Goal: Navigation & Orientation: Find specific page/section

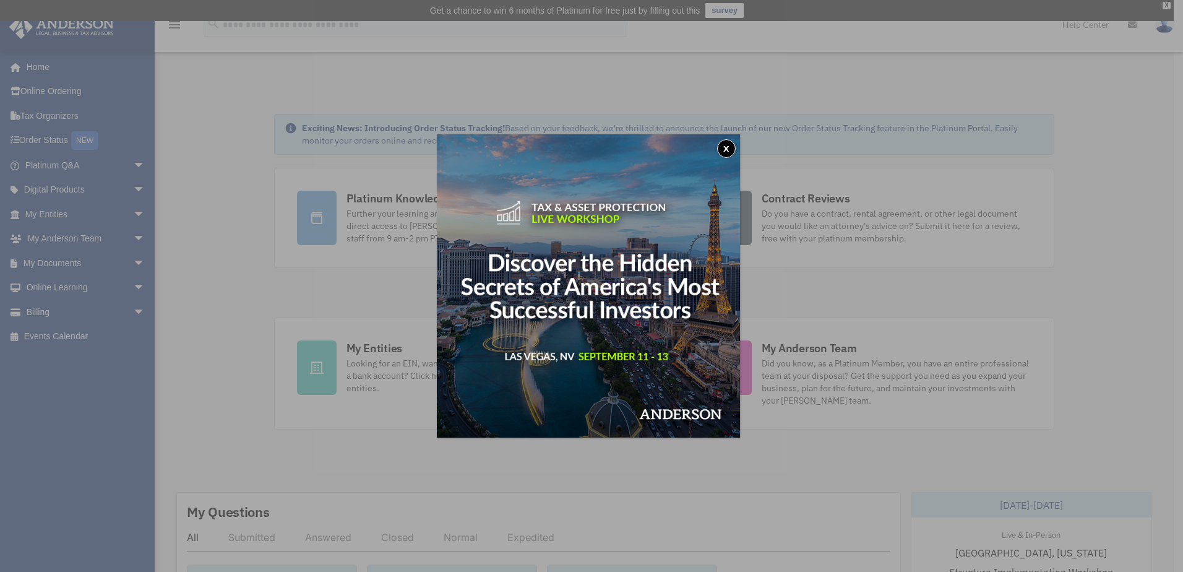
drag, startPoint x: 731, startPoint y: 145, endPoint x: 97, endPoint y: 218, distance: 638.7
click at [732, 145] on button "x" at bounding box center [726, 148] width 19 height 19
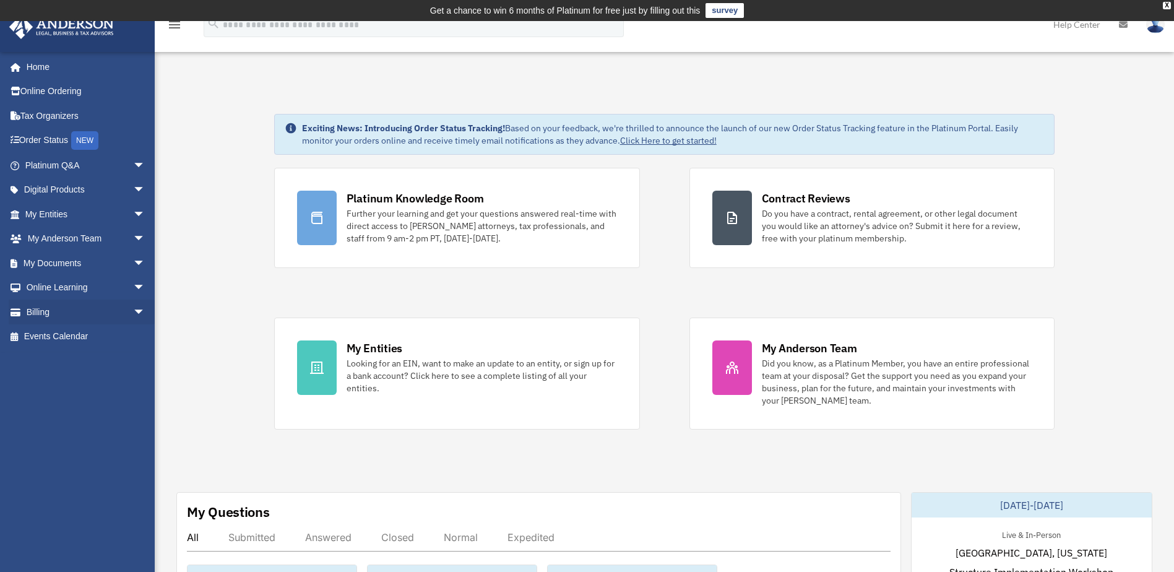
drag, startPoint x: 45, startPoint y: 313, endPoint x: 0, endPoint y: 306, distance: 45.2
click at [45, 313] on link "Billing arrow_drop_down" at bounding box center [86, 312] width 155 height 25
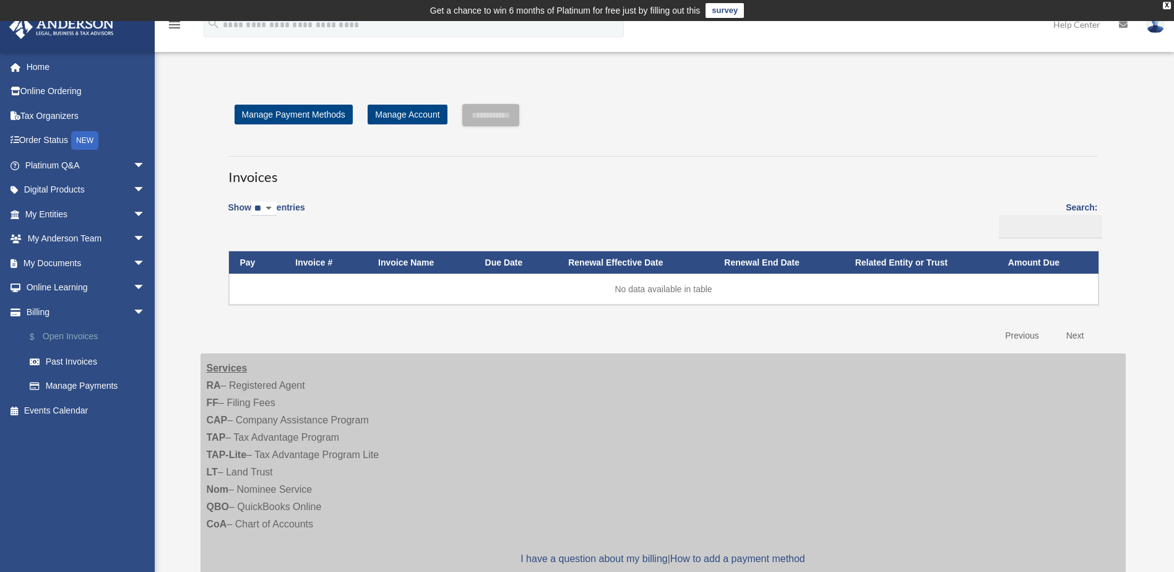
click at [80, 340] on link "$ Open Invoices" at bounding box center [90, 336] width 147 height 25
click at [77, 360] on link "Past Invoices" at bounding box center [90, 361] width 147 height 25
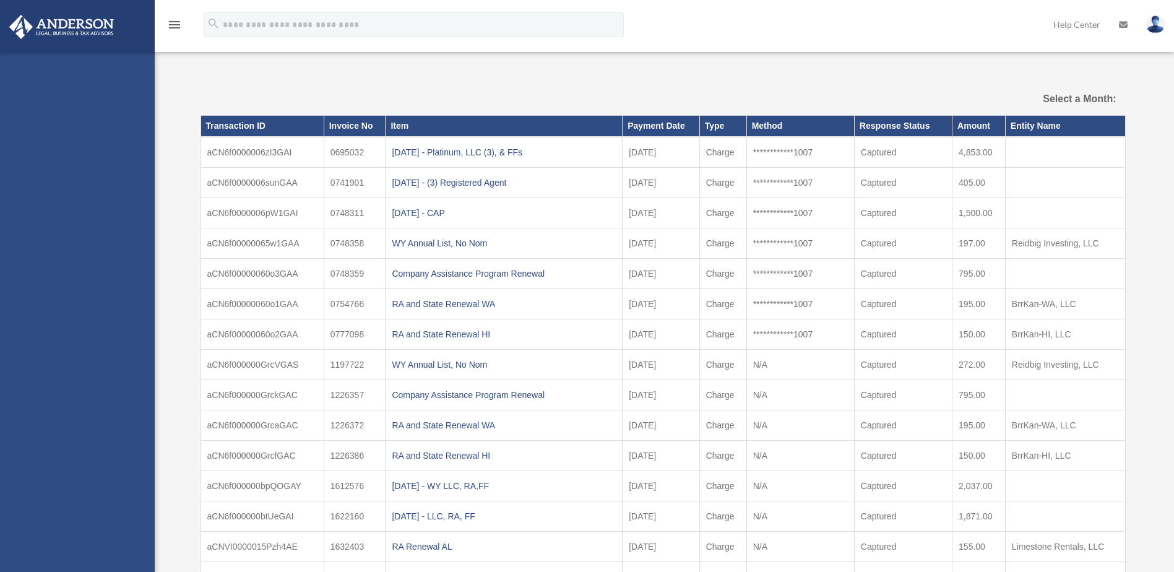
select select
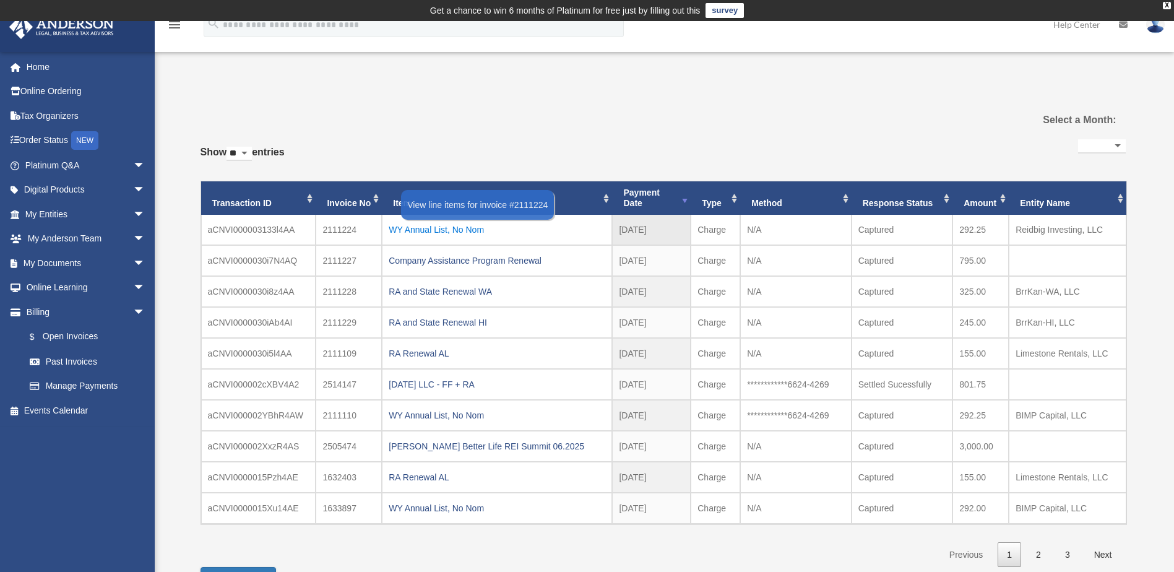
click at [470, 230] on div "WY Annual List, No Nom" at bounding box center [497, 229] width 217 height 17
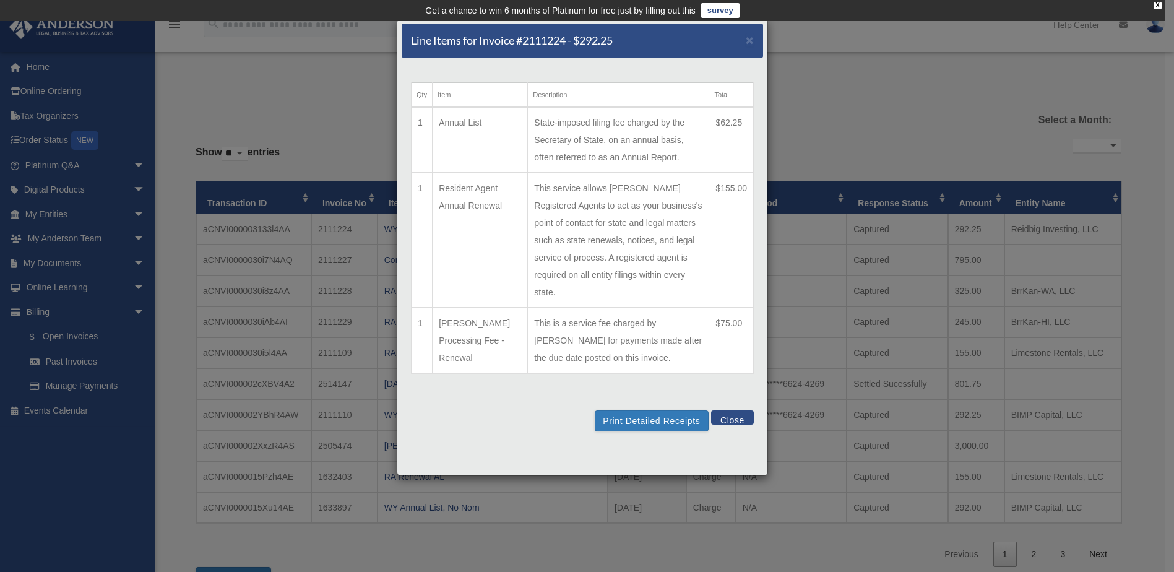
click at [738, 410] on button "Close" at bounding box center [732, 417] width 43 height 14
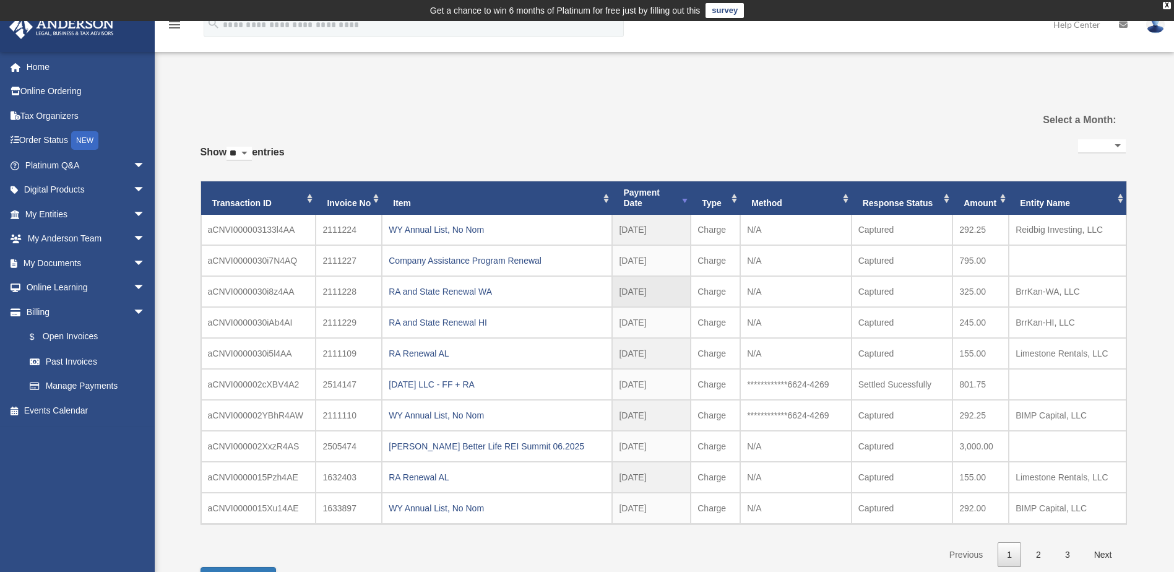
scroll to position [62, 0]
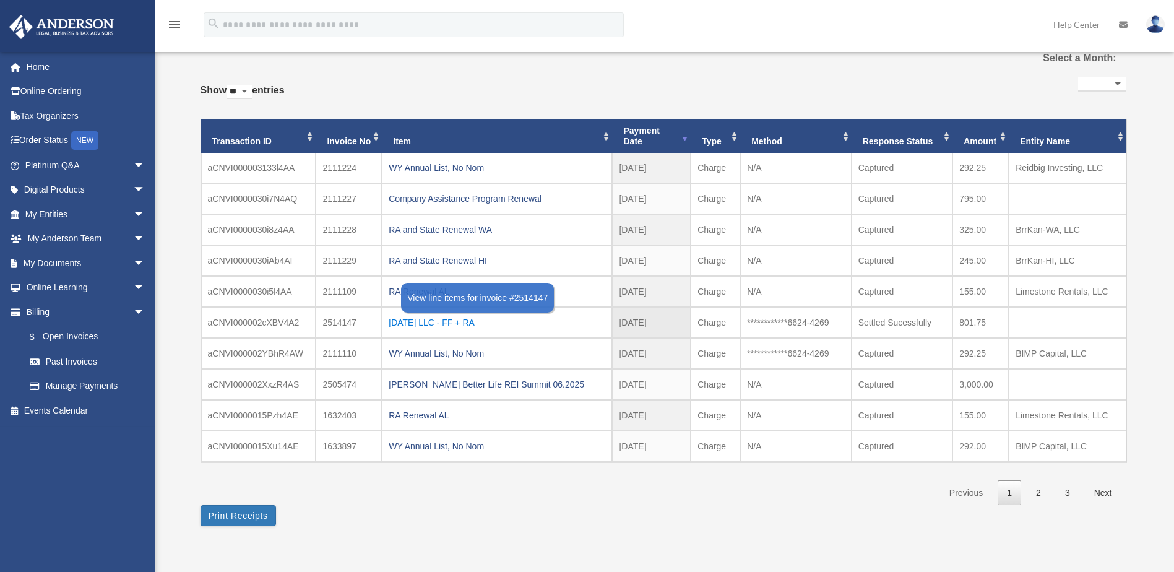
click at [448, 324] on div "2025.06.17 LLC - FF + RA" at bounding box center [497, 322] width 217 height 17
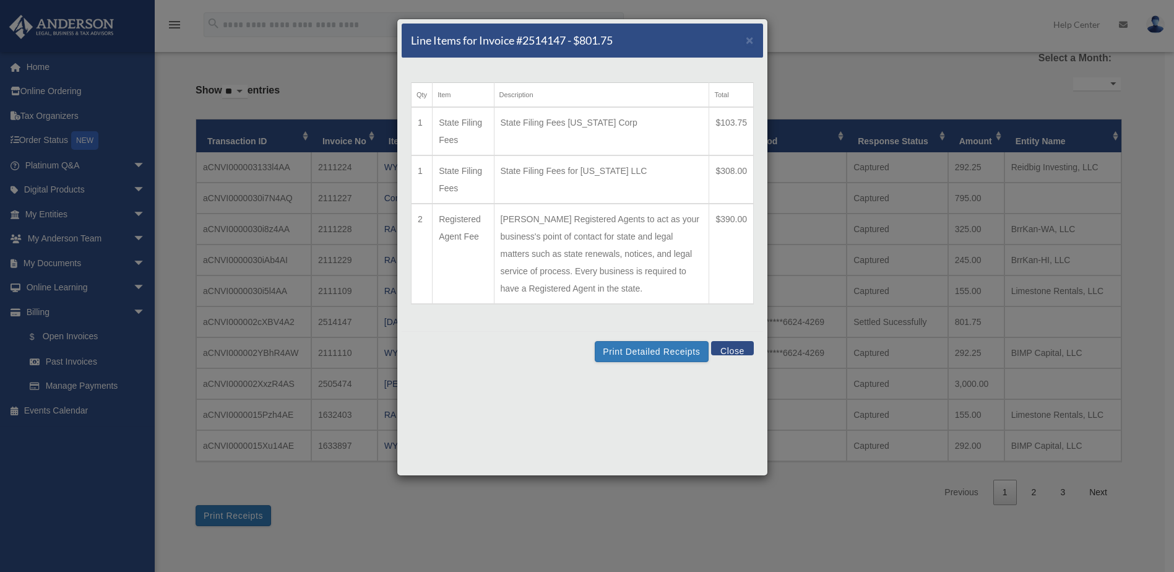
click at [738, 352] on button "Close" at bounding box center [732, 348] width 43 height 14
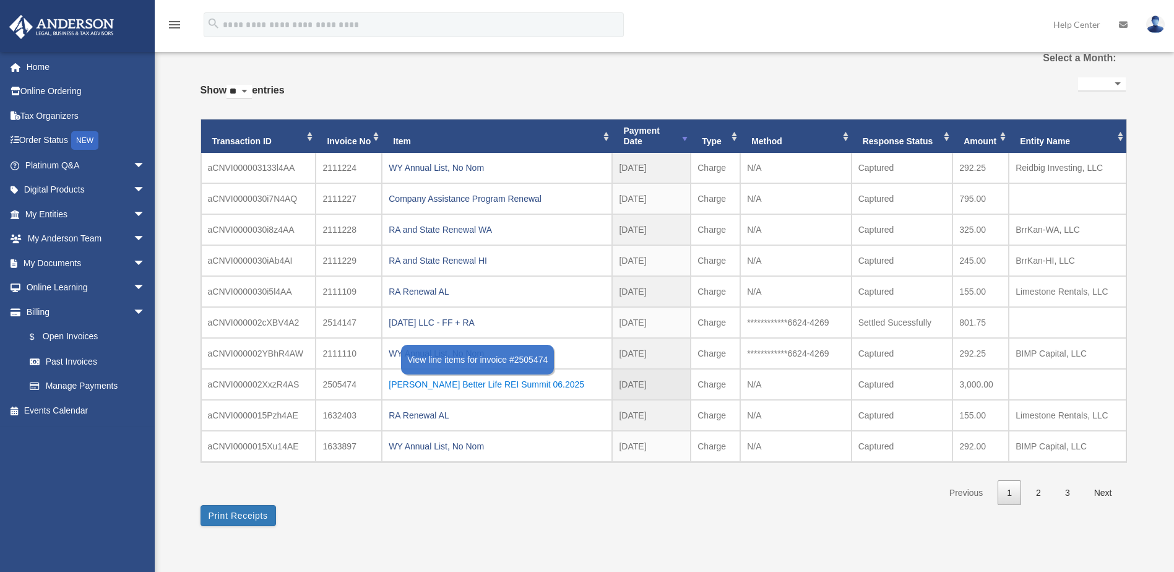
click at [448, 385] on div "Brandon Turner Better Life REI Summit 06.2025" at bounding box center [497, 384] width 217 height 17
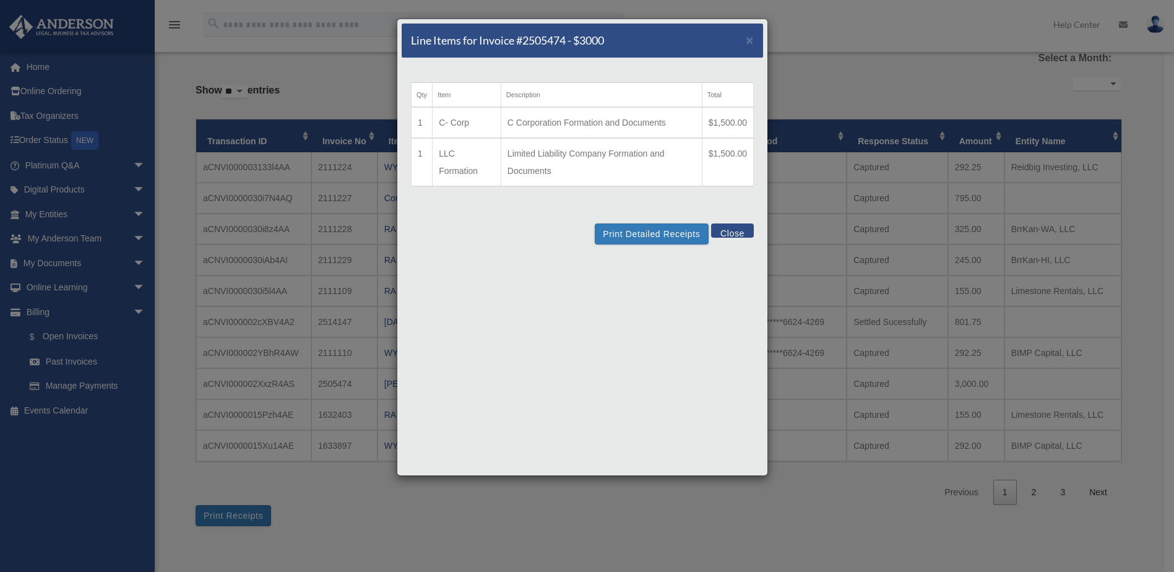
click at [737, 232] on button "Close" at bounding box center [732, 230] width 43 height 14
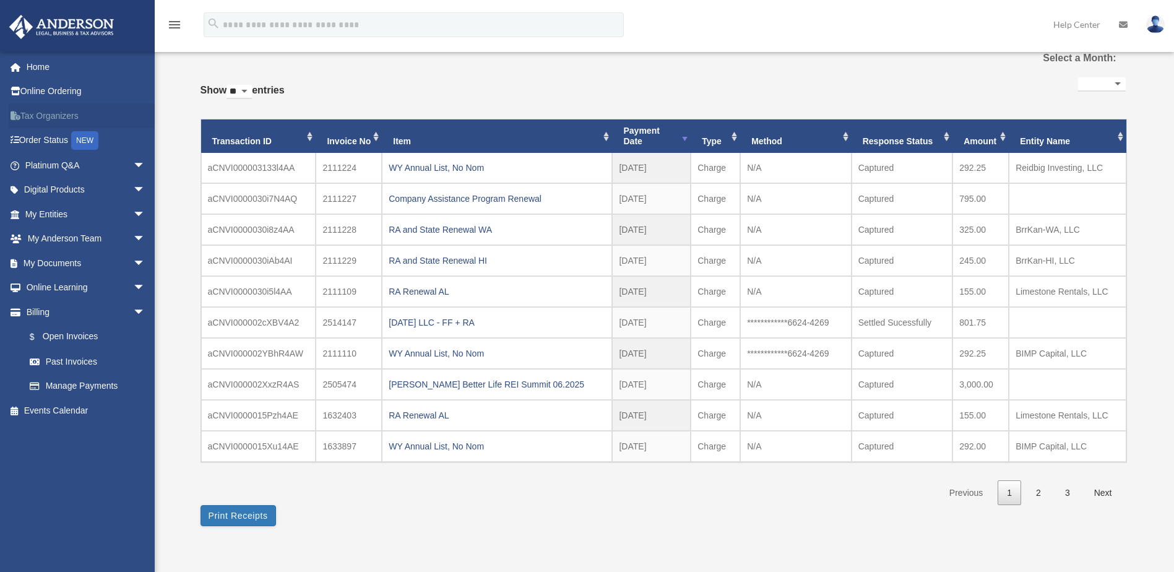
click at [54, 116] on link "Tax Organizers" at bounding box center [86, 115] width 155 height 25
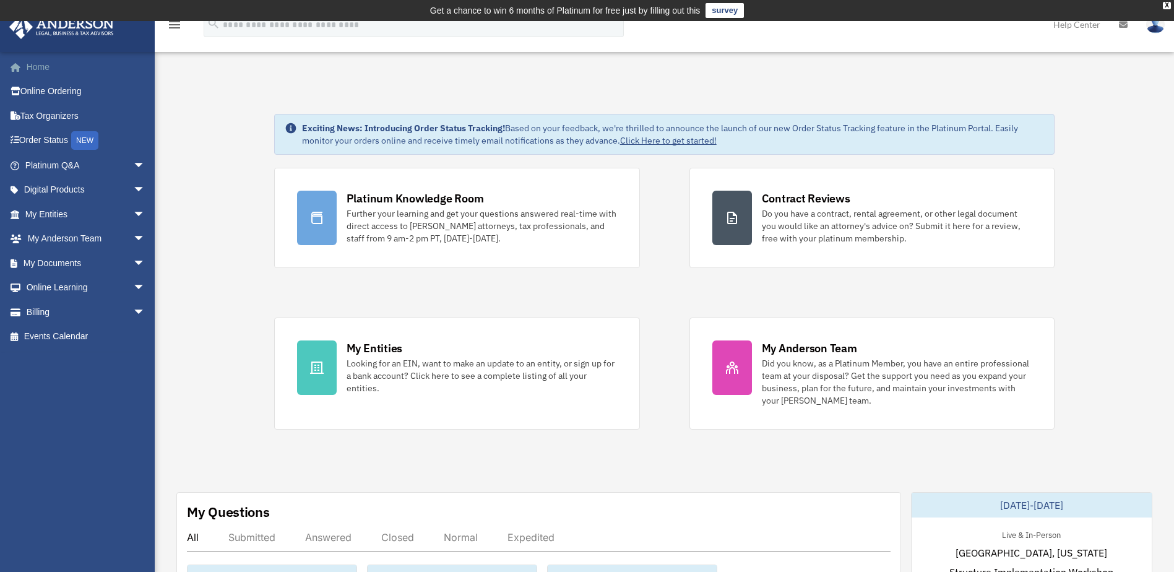
click at [33, 63] on link "Home" at bounding box center [86, 66] width 155 height 25
click at [133, 191] on span "arrow_drop_down" at bounding box center [145, 190] width 25 height 25
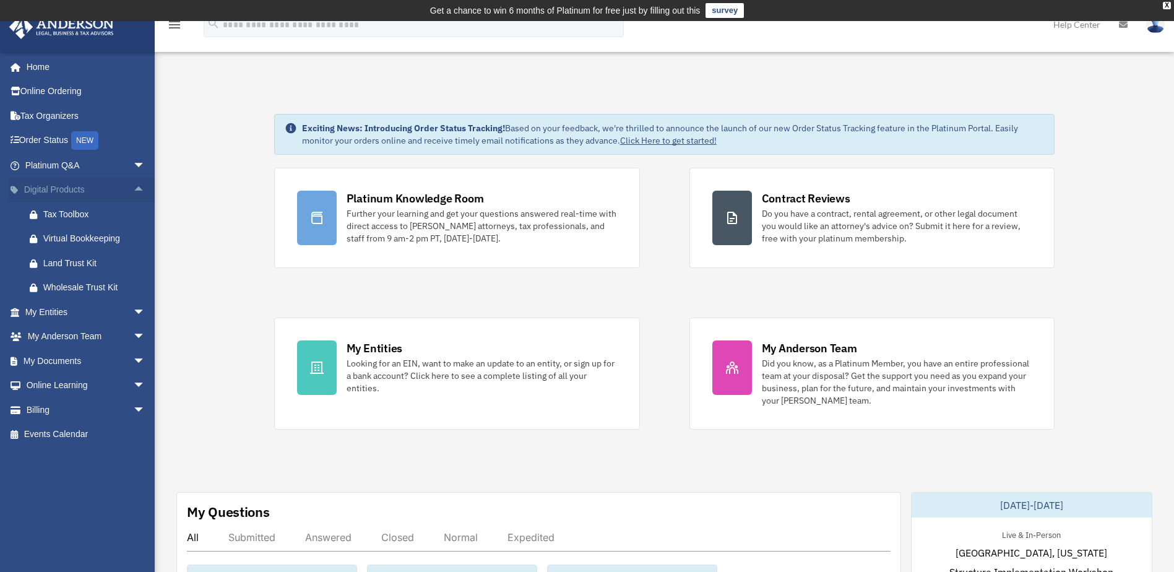
click at [133, 190] on span "arrow_drop_up" at bounding box center [145, 190] width 25 height 25
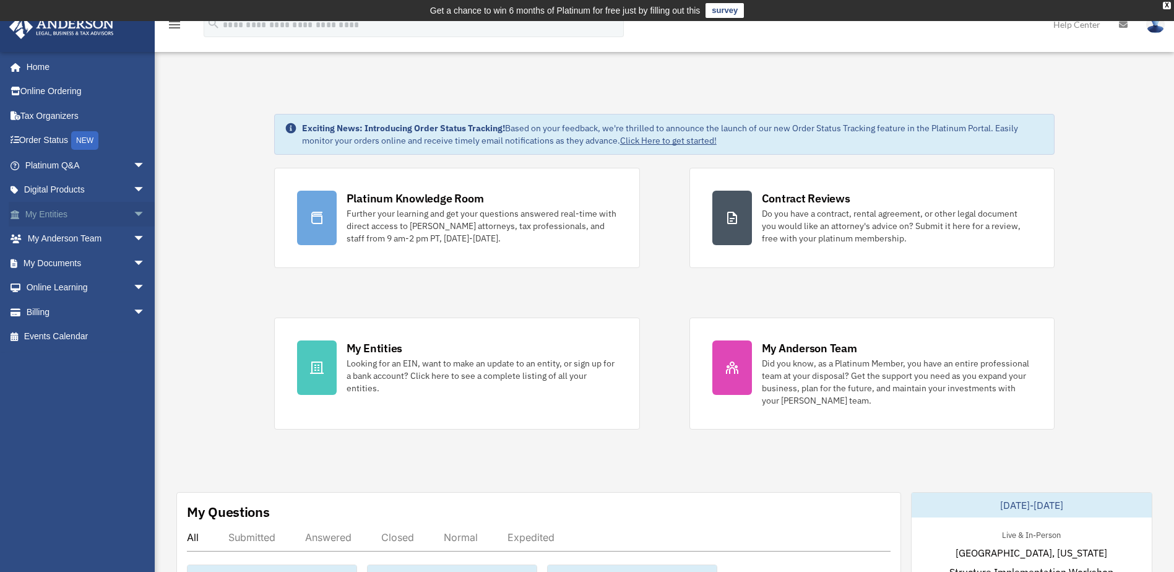
click at [116, 214] on link "My Entities arrow_drop_down" at bounding box center [86, 214] width 155 height 25
click at [133, 213] on span "arrow_drop_down" at bounding box center [145, 214] width 25 height 25
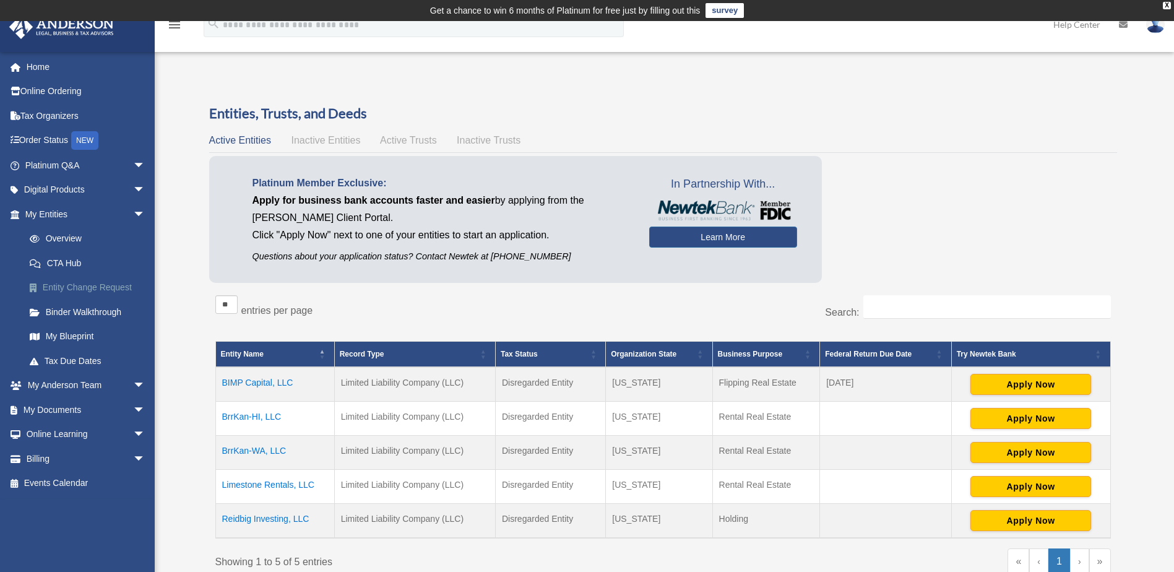
scroll to position [62, 0]
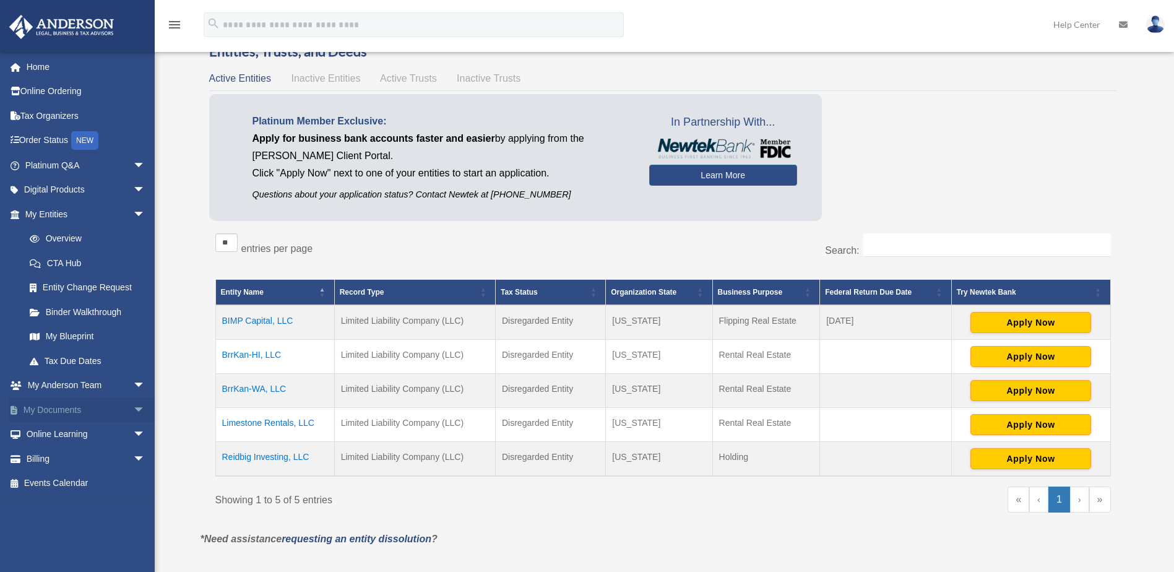
click at [133, 409] on span "arrow_drop_down" at bounding box center [145, 409] width 25 height 25
click at [62, 430] on link "Box" at bounding box center [90, 434] width 147 height 25
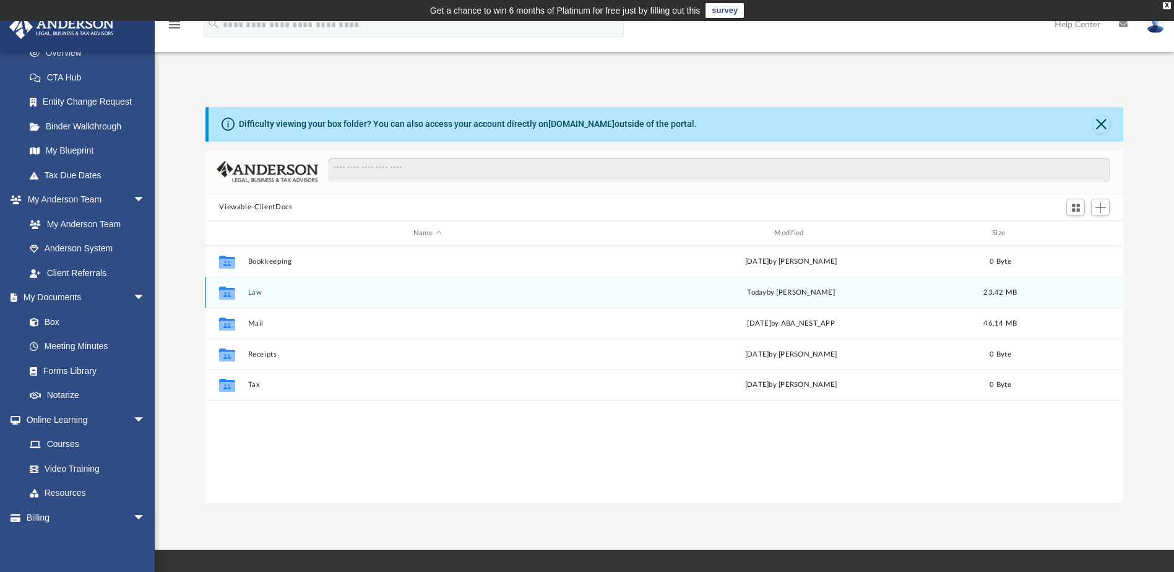
scroll to position [272, 909]
click at [256, 291] on button "Law" at bounding box center [427, 292] width 358 height 8
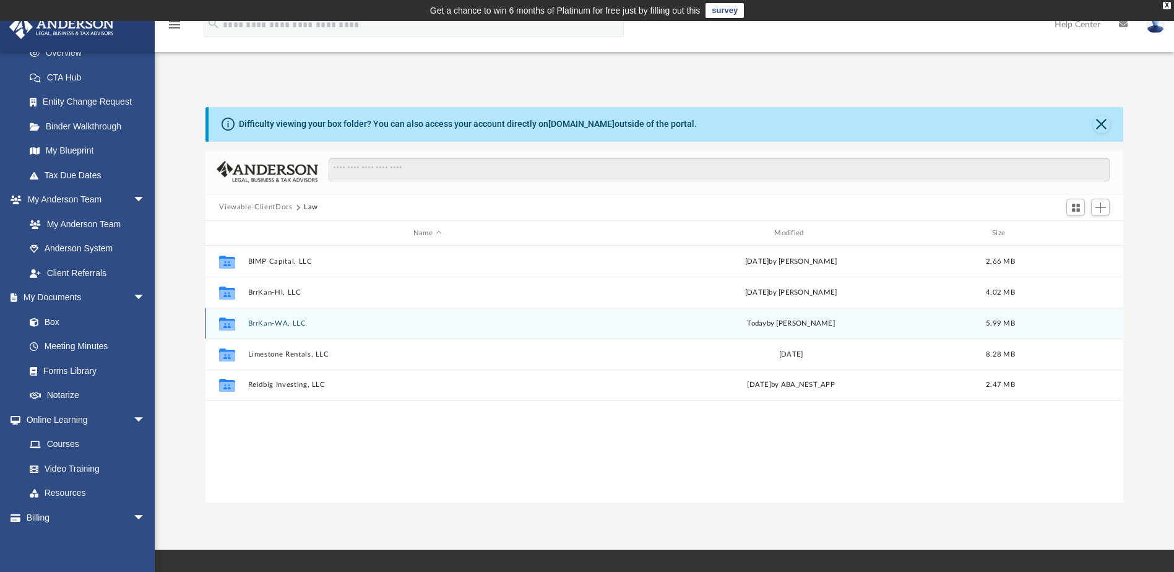
click at [281, 322] on button "BrrKan-WA, LLC" at bounding box center [427, 323] width 358 height 8
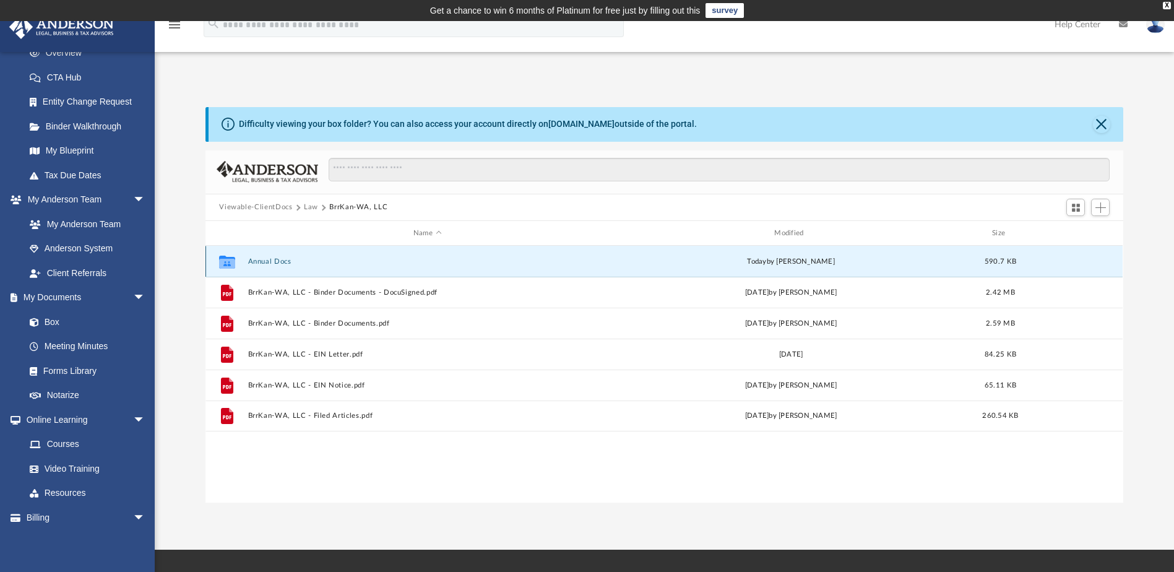
click at [282, 261] on button "Annual Docs" at bounding box center [427, 261] width 358 height 8
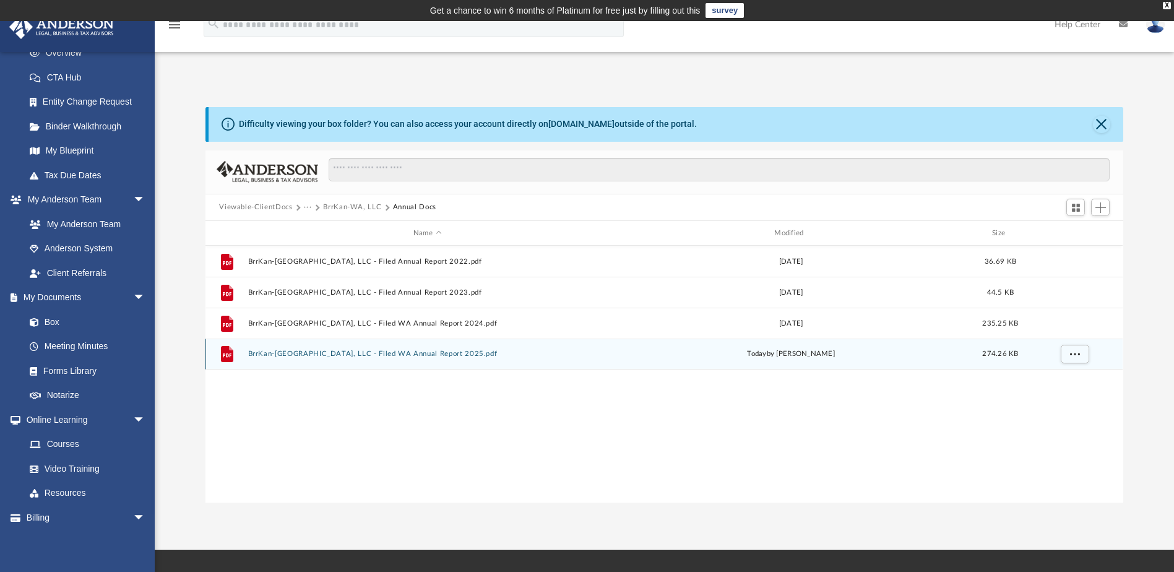
click at [305, 354] on button "BrrKan-WA, LLC - Filed WA Annual Report 2025.pdf" at bounding box center [427, 354] width 358 height 8
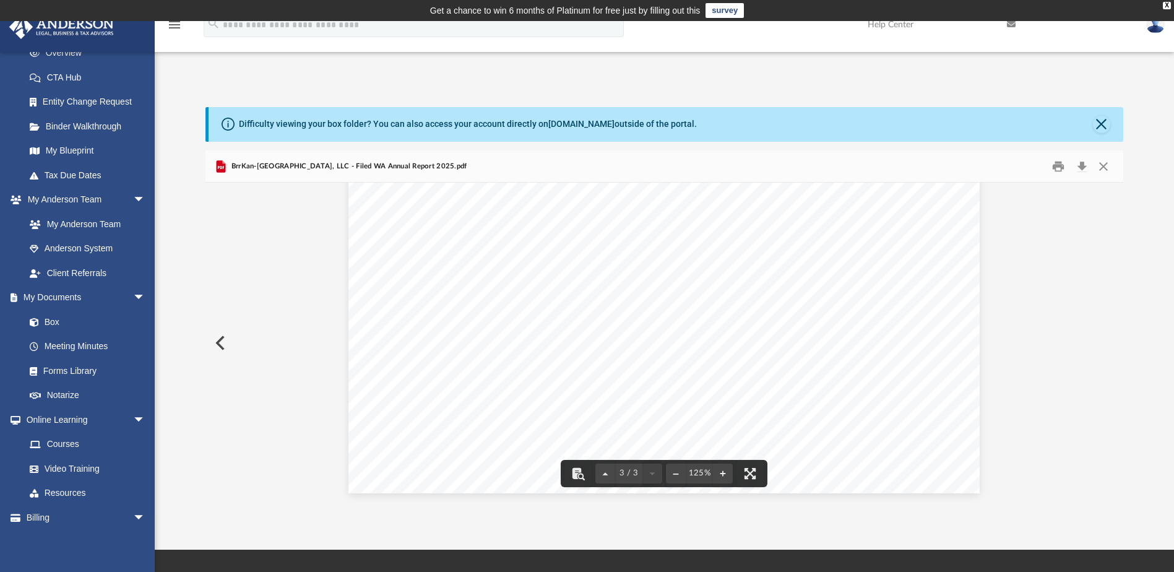
scroll to position [1937, 0]
click at [1109, 163] on button "Close" at bounding box center [1103, 166] width 22 height 19
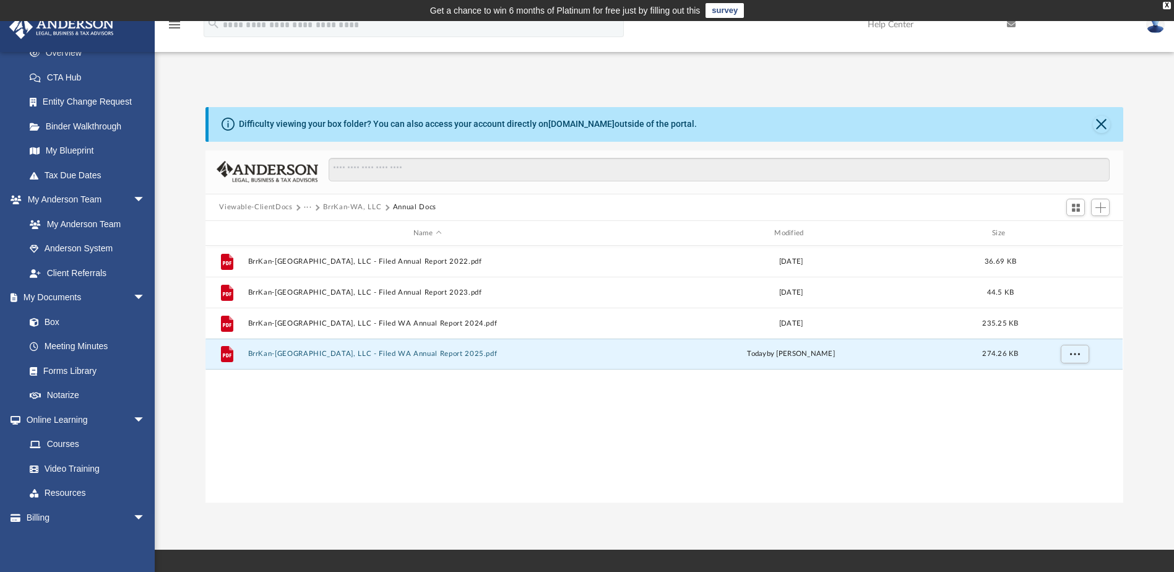
click at [267, 210] on button "Viewable-ClientDocs" at bounding box center [255, 207] width 73 height 11
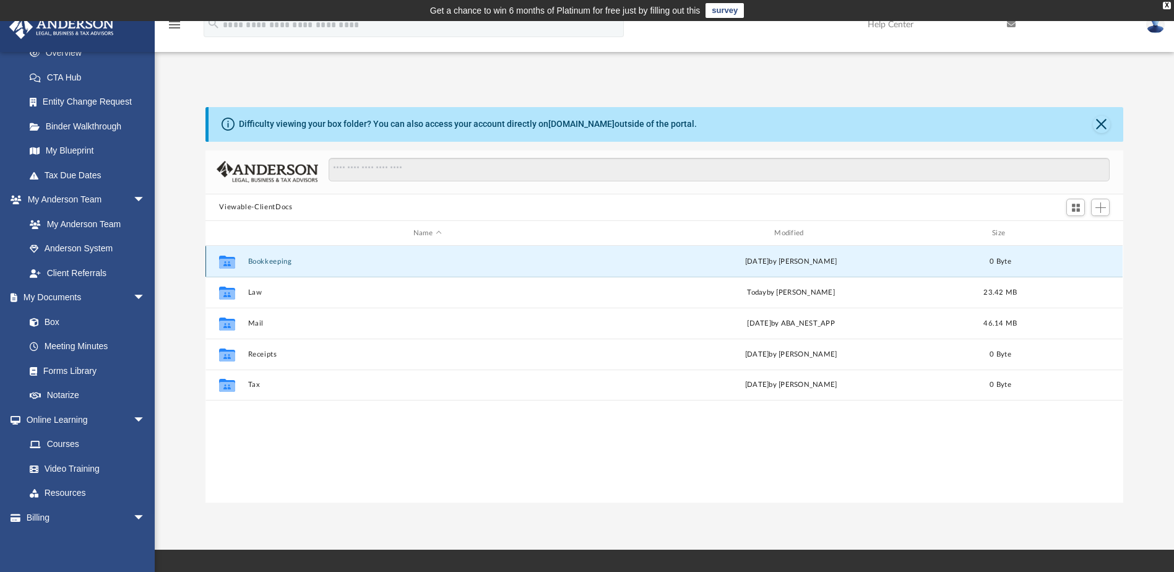
click at [272, 262] on button "Bookkeeping" at bounding box center [427, 261] width 358 height 8
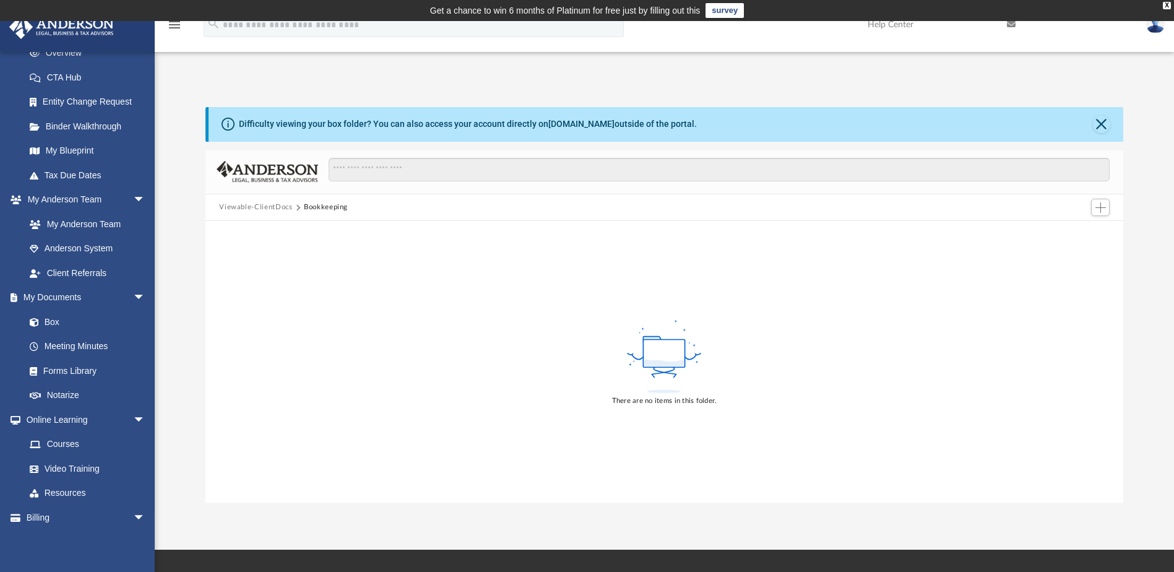
click at [276, 208] on button "Viewable-ClientDocs" at bounding box center [255, 207] width 73 height 11
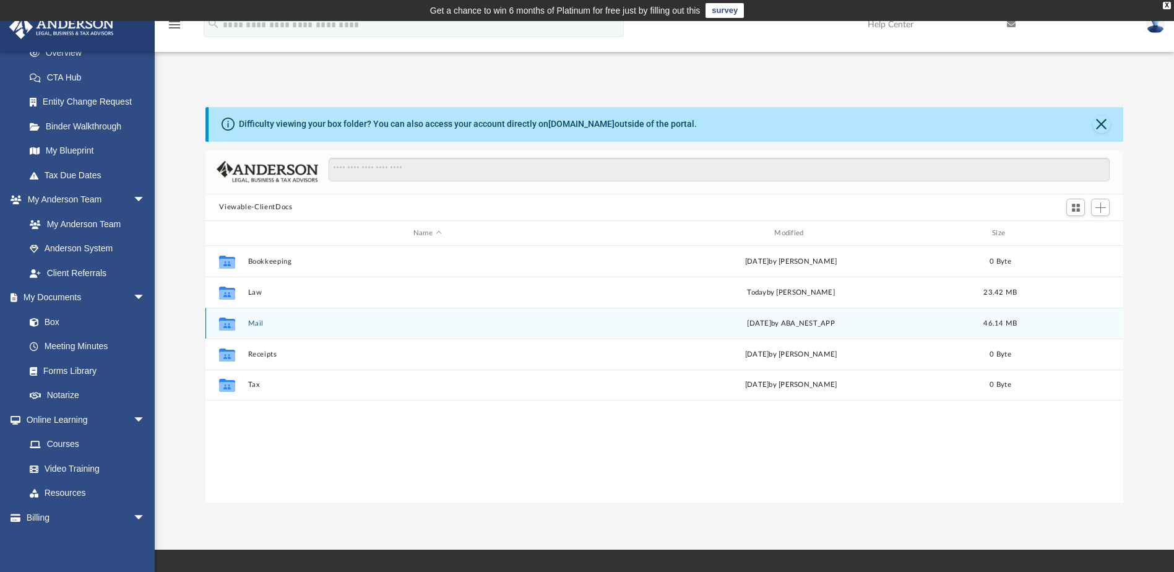
scroll to position [272, 909]
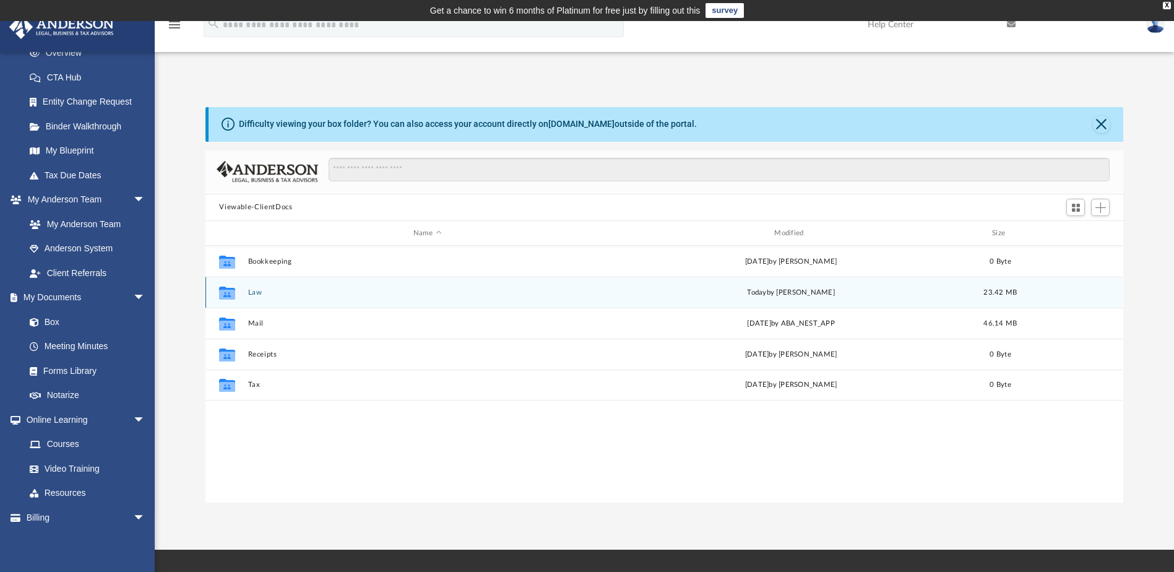
click at [253, 292] on button "Law" at bounding box center [427, 292] width 358 height 8
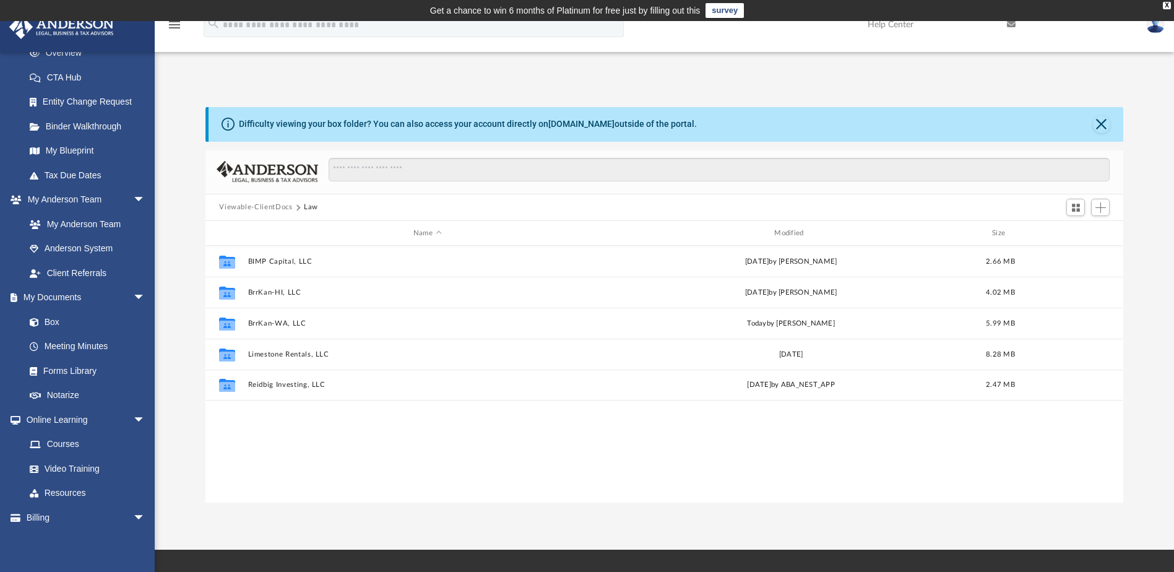
click at [261, 207] on button "Viewable-ClientDocs" at bounding box center [255, 207] width 73 height 11
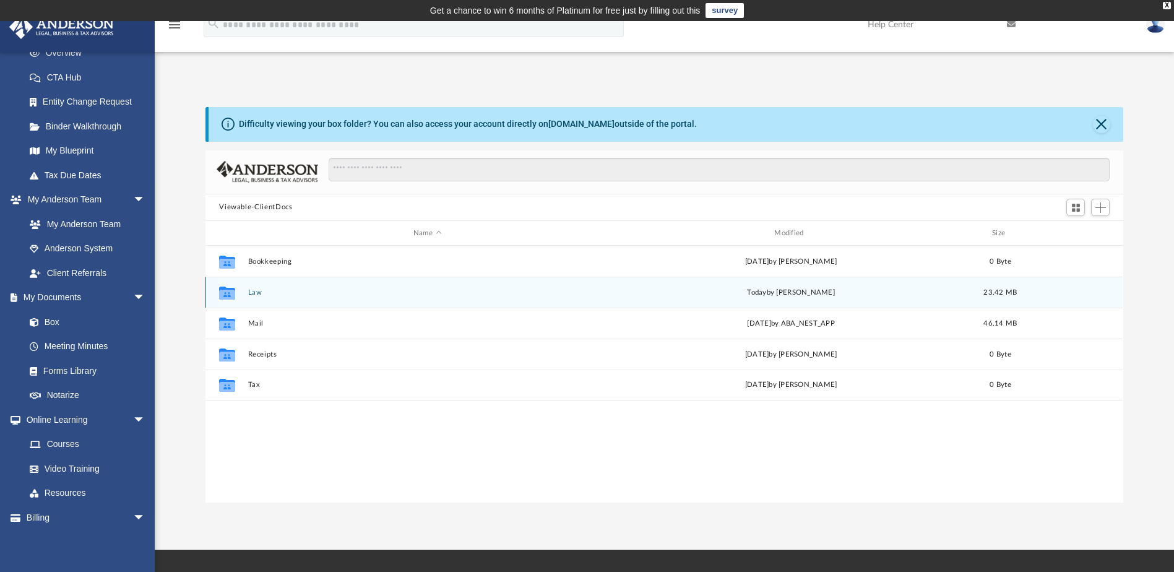
click at [254, 294] on button "Law" at bounding box center [427, 292] width 358 height 8
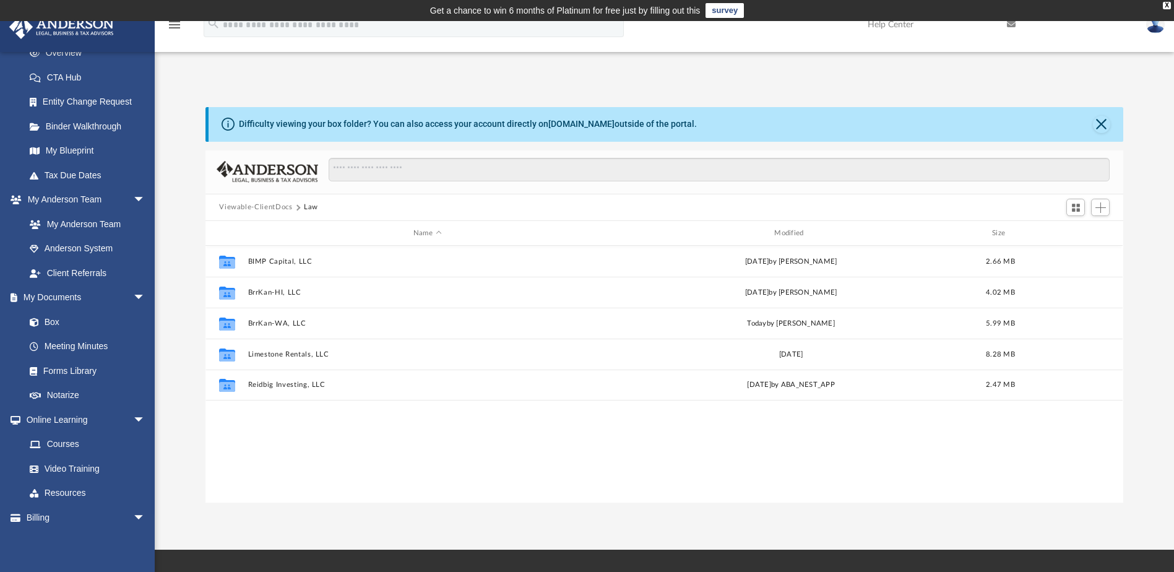
click at [259, 205] on button "Viewable-ClientDocs" at bounding box center [255, 207] width 73 height 11
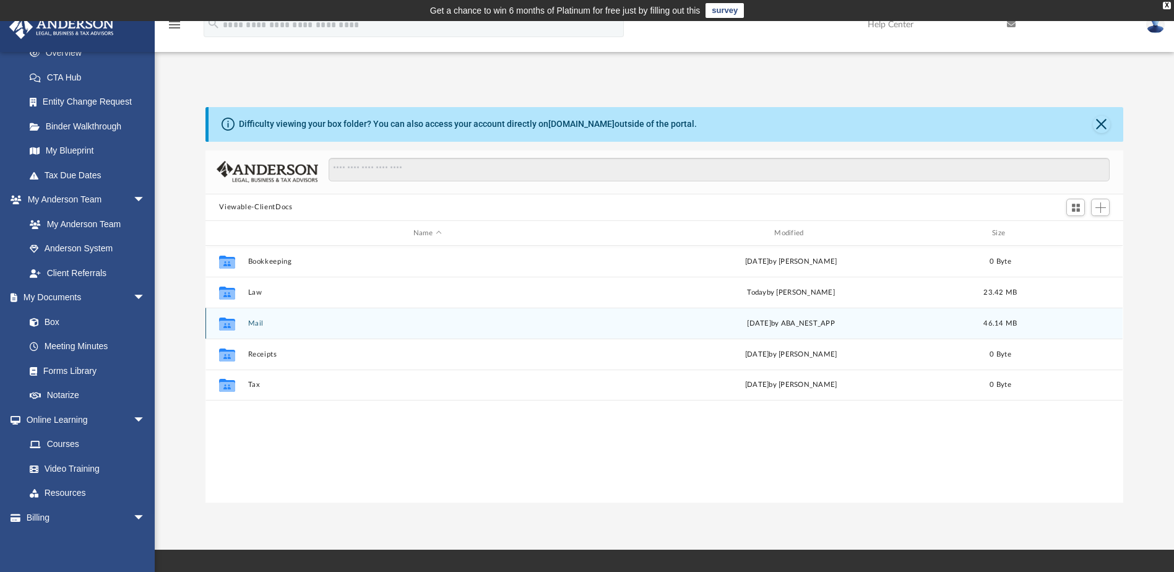
click at [259, 322] on button "Mail" at bounding box center [427, 323] width 358 height 8
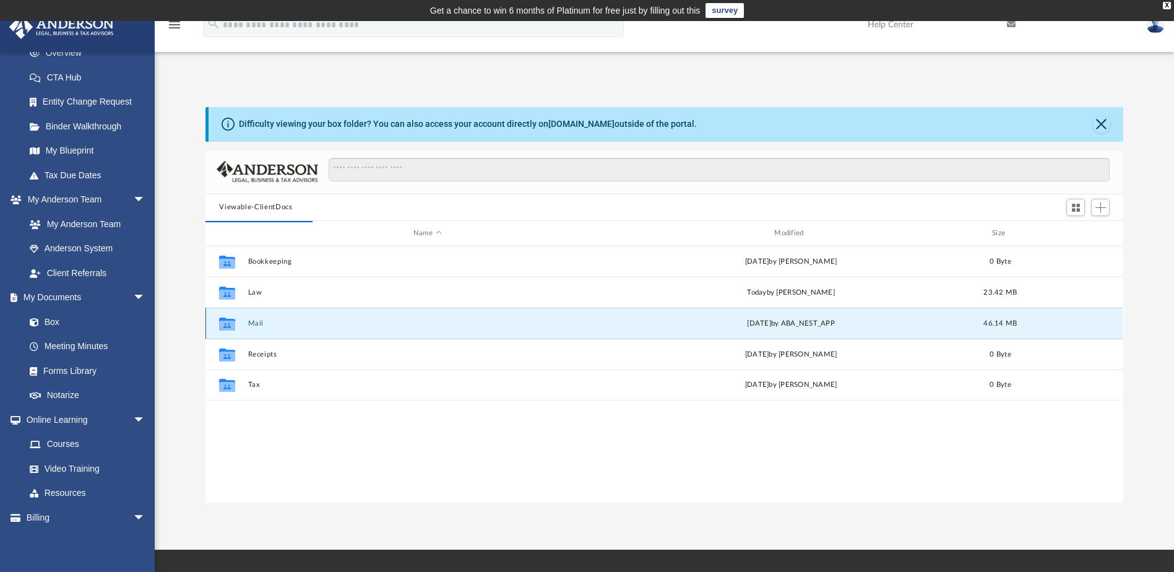
click at [253, 321] on button "Mail" at bounding box center [427, 323] width 358 height 8
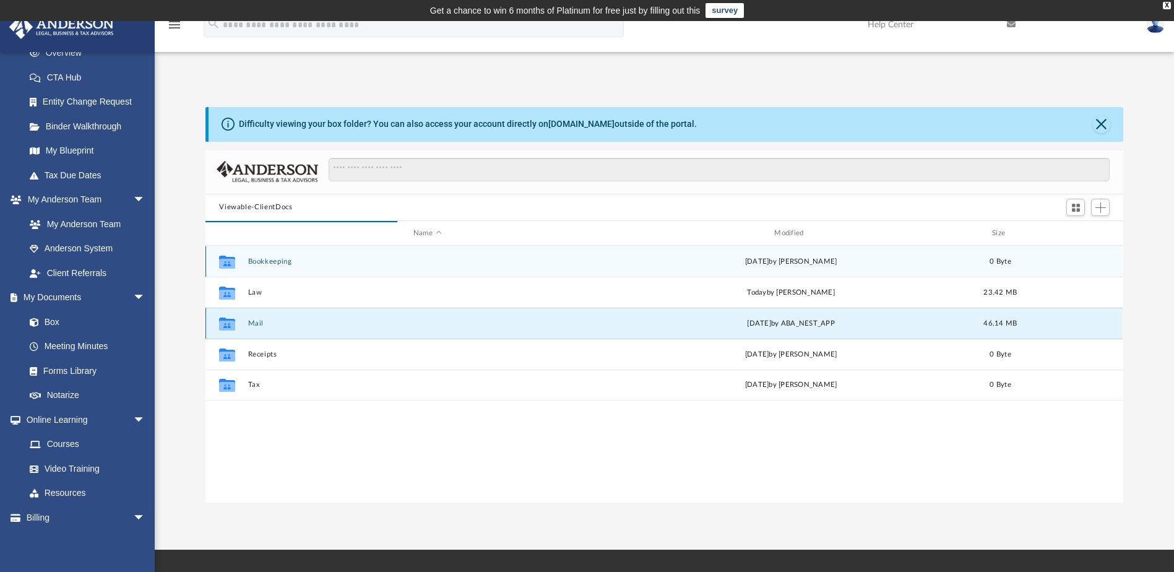
scroll to position [234, 909]
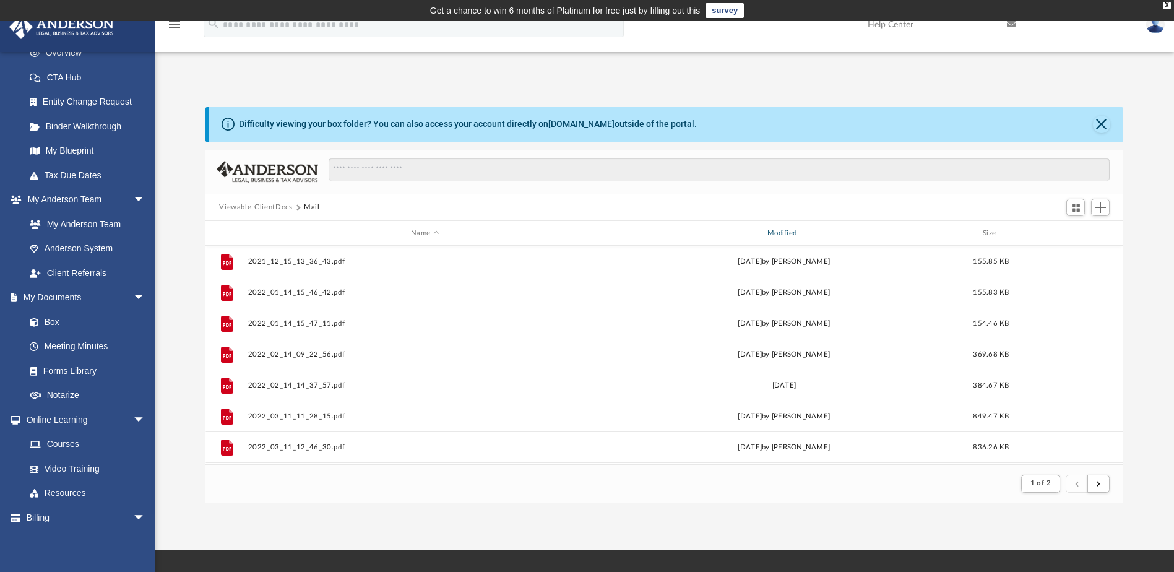
click at [782, 236] on div "Modified" at bounding box center [784, 233] width 354 height 11
click at [795, 234] on div "Modified" at bounding box center [784, 233] width 354 height 11
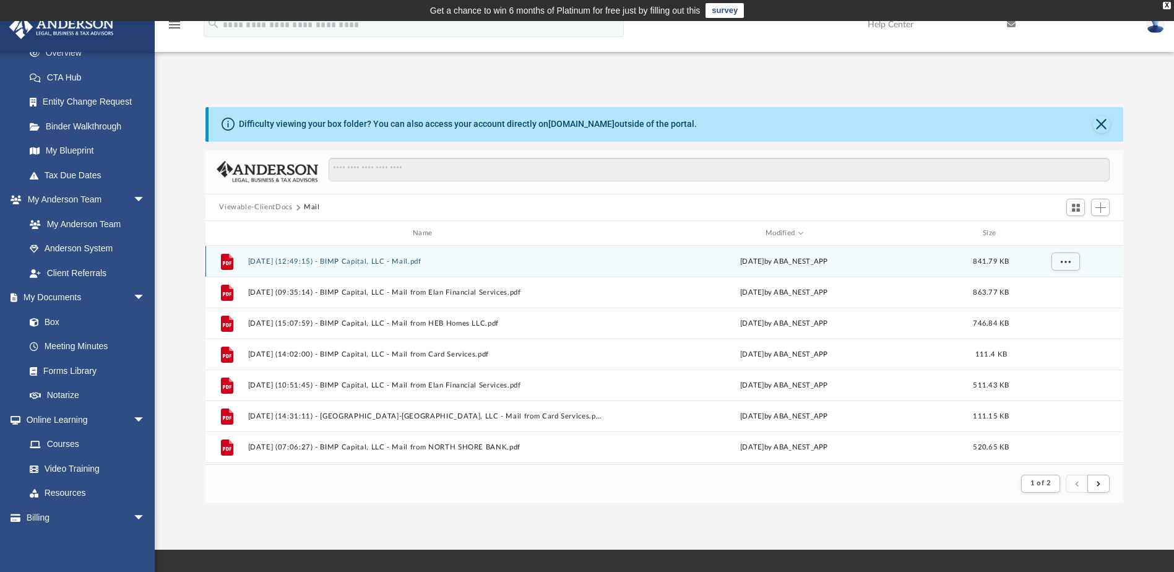
click at [298, 259] on button "2025.08.19 (12:49:15) - BIMP Capital, LLC - Mail.pdf" at bounding box center [425, 261] width 354 height 8
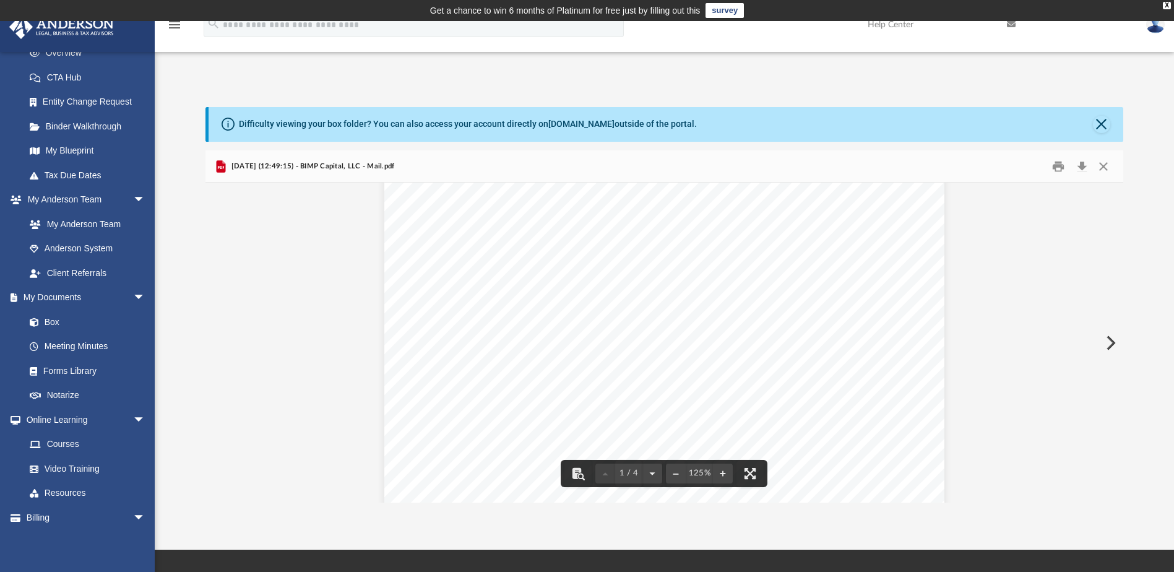
scroll to position [0, 0]
click at [1101, 163] on button "Close" at bounding box center [1103, 166] width 22 height 19
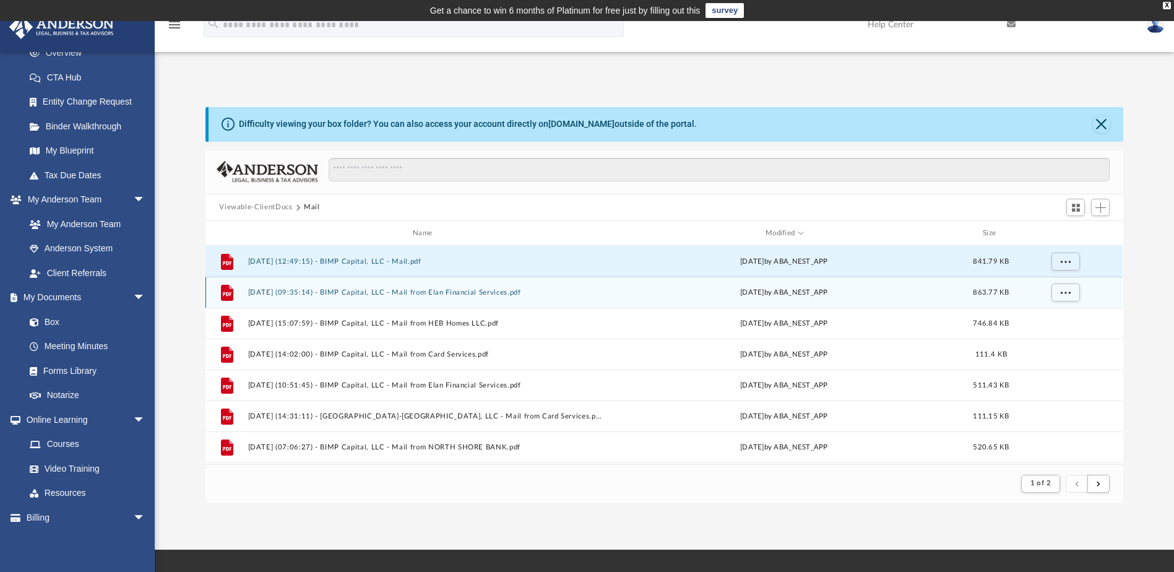
click at [333, 291] on button "2025.07.22 (09:35:14) - BIMP Capital, LLC - Mail from Elan Financial Services.p…" at bounding box center [425, 292] width 354 height 8
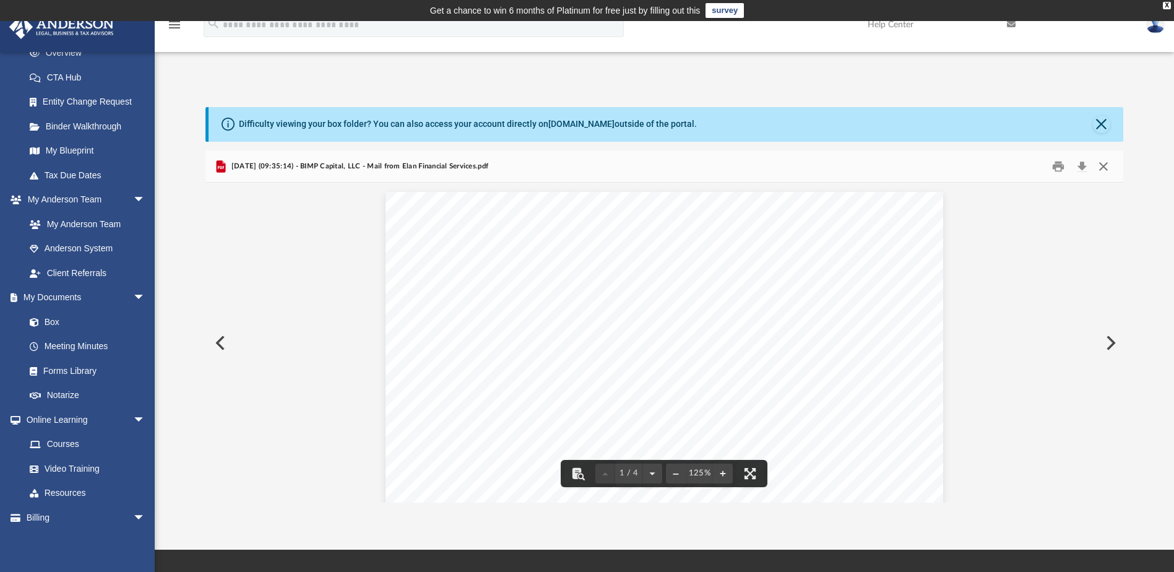
click at [1105, 167] on button "Close" at bounding box center [1103, 166] width 22 height 19
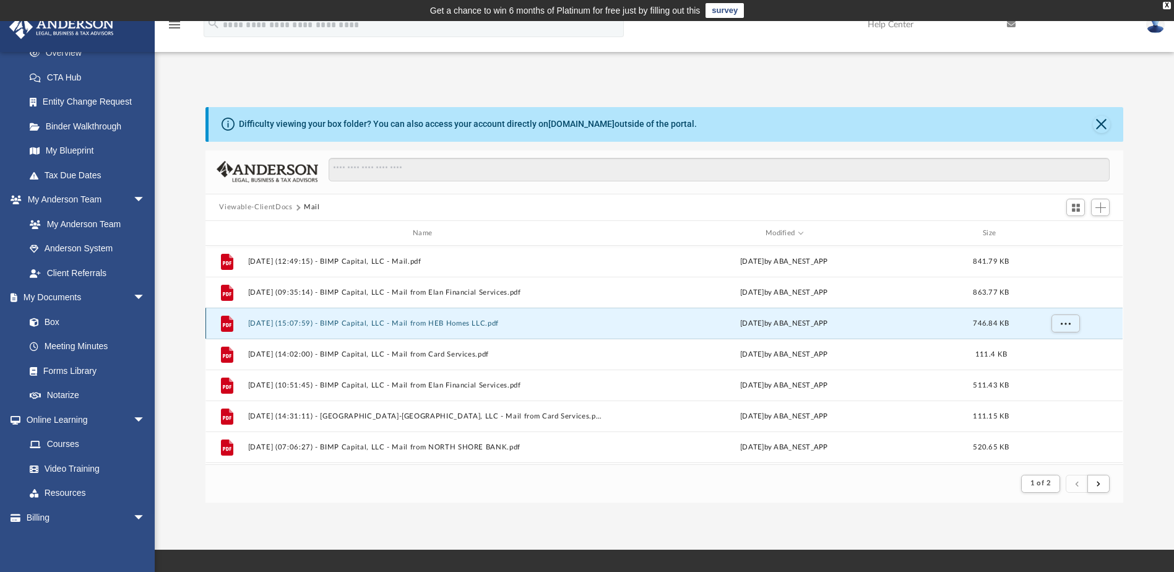
click at [336, 325] on button "2025.07.03 (15:07:59) - BIMP Capital, LLC - Mail from HEB Homes LLC.pdf" at bounding box center [425, 323] width 354 height 8
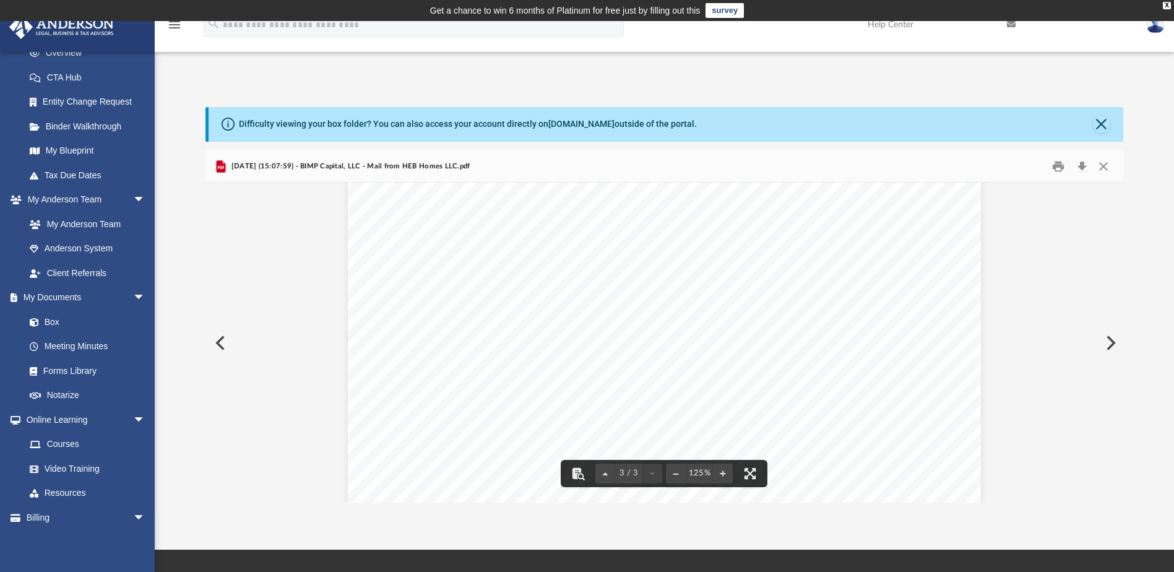
scroll to position [2188, 0]
click at [1100, 161] on button "Close" at bounding box center [1103, 166] width 22 height 19
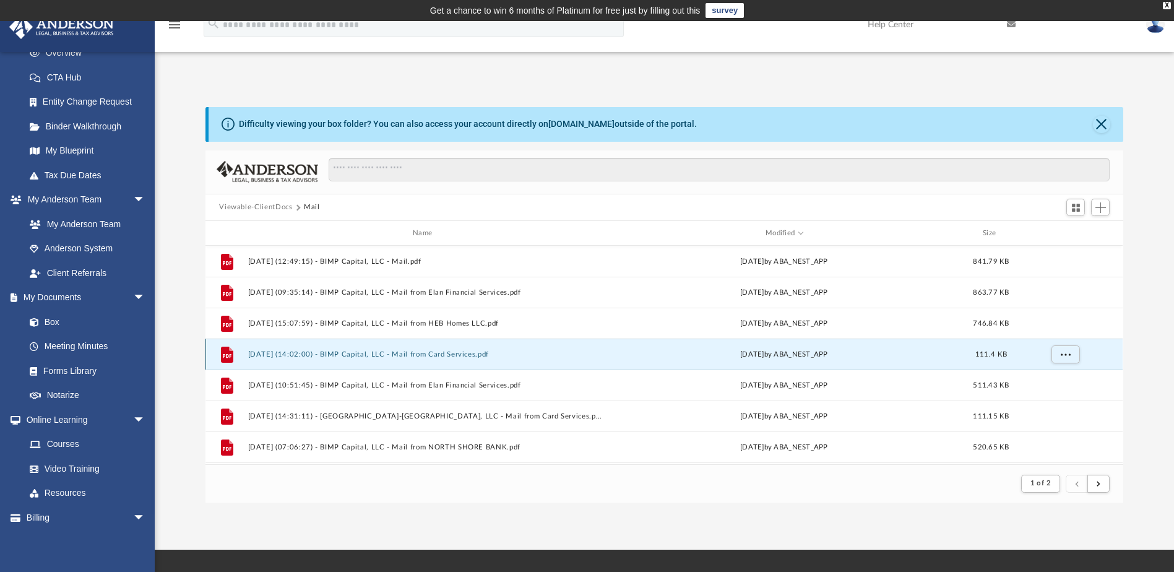
click at [425, 352] on button "2025.05.30 (14:02:00) - BIMP Capital, LLC - Mail from Card Services.pdf" at bounding box center [425, 354] width 354 height 8
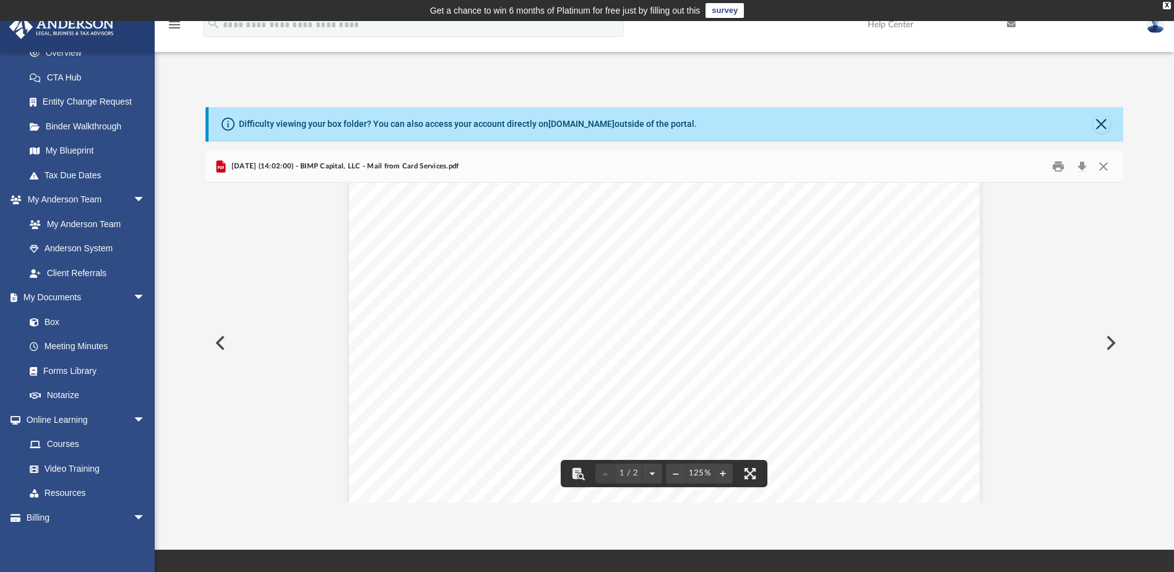
scroll to position [0, 0]
click at [1101, 167] on button "Close" at bounding box center [1103, 166] width 22 height 19
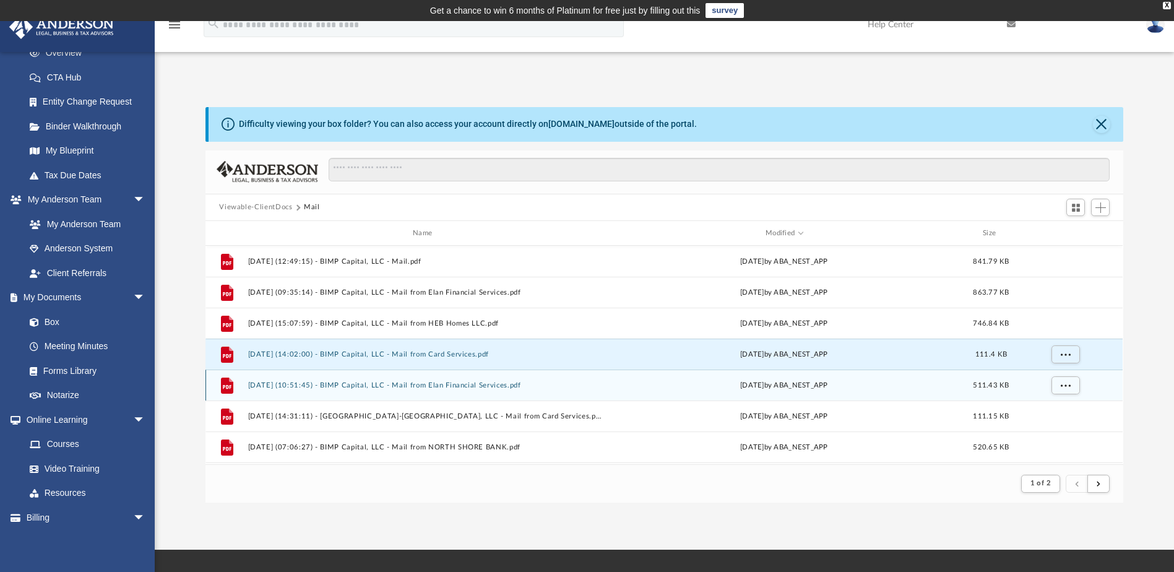
click at [376, 382] on button "2025.05.20 (10:51:45) - BIMP Capital, LLC - Mail from Elan Financial Services.p…" at bounding box center [425, 385] width 354 height 8
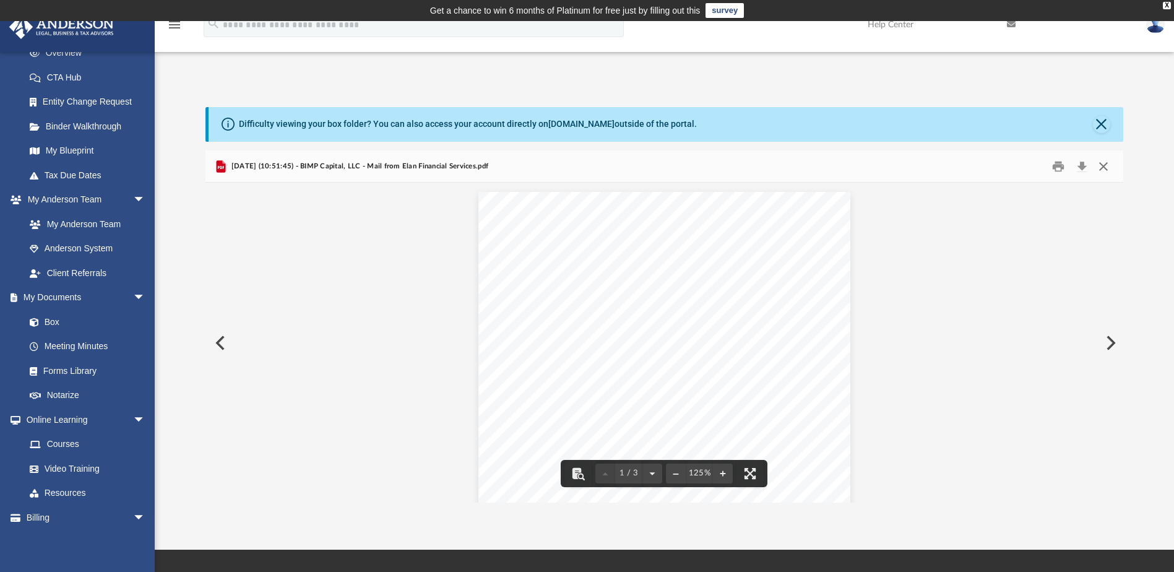
click at [1109, 163] on button "Close" at bounding box center [1103, 166] width 22 height 19
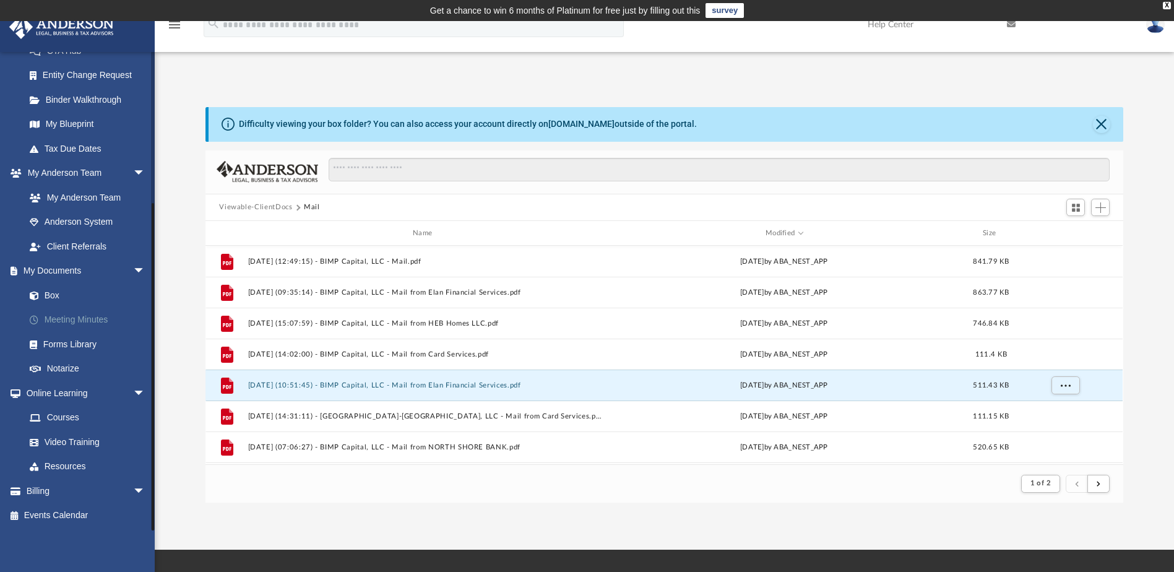
scroll to position [199, 0]
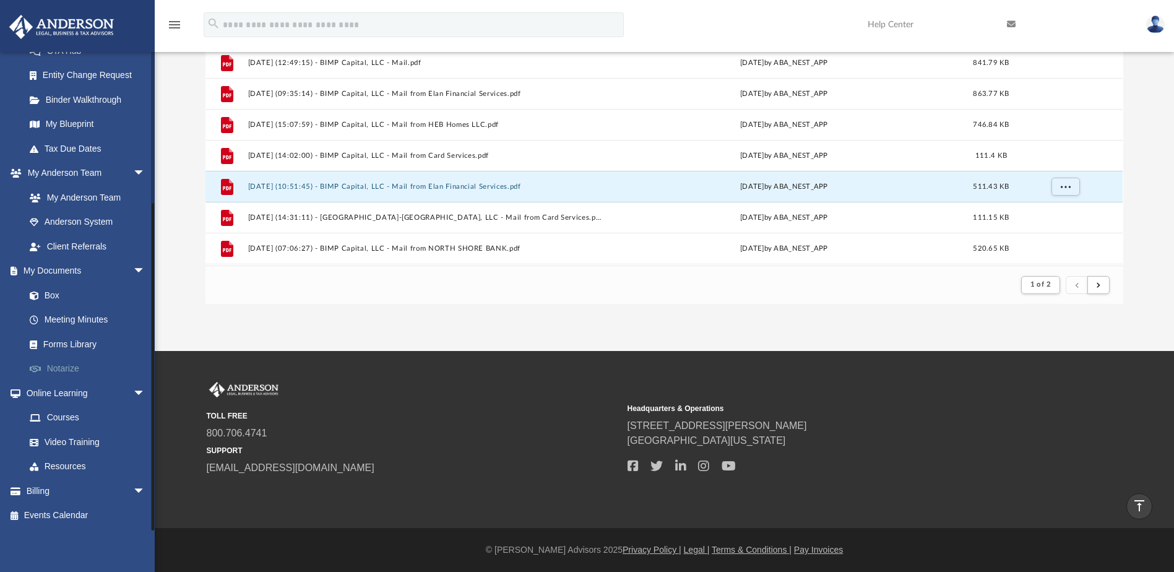
click at [64, 370] on link "Notarize" at bounding box center [90, 369] width 147 height 25
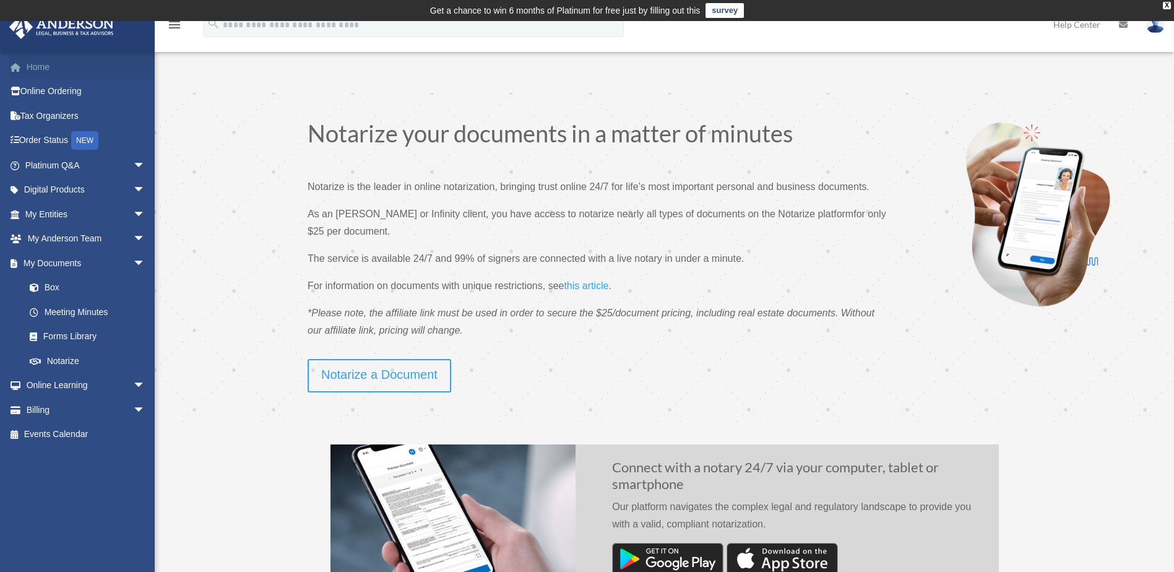
drag, startPoint x: 47, startPoint y: 71, endPoint x: 55, endPoint y: 71, distance: 8.0
click at [48, 71] on link "Home" at bounding box center [86, 66] width 155 height 25
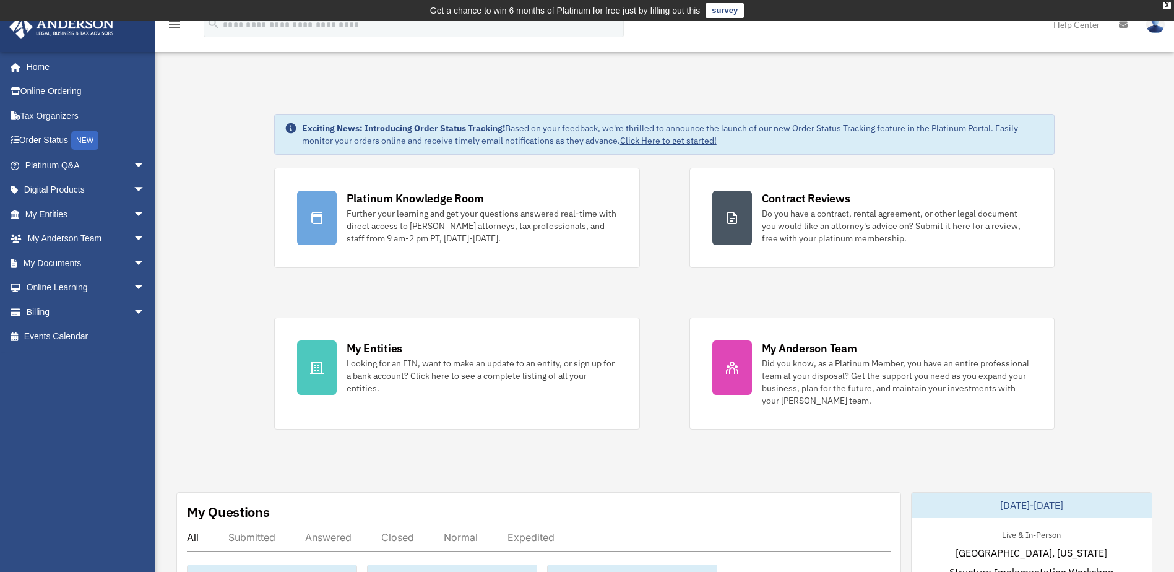
click at [1156, 27] on img at bounding box center [1155, 24] width 19 height 18
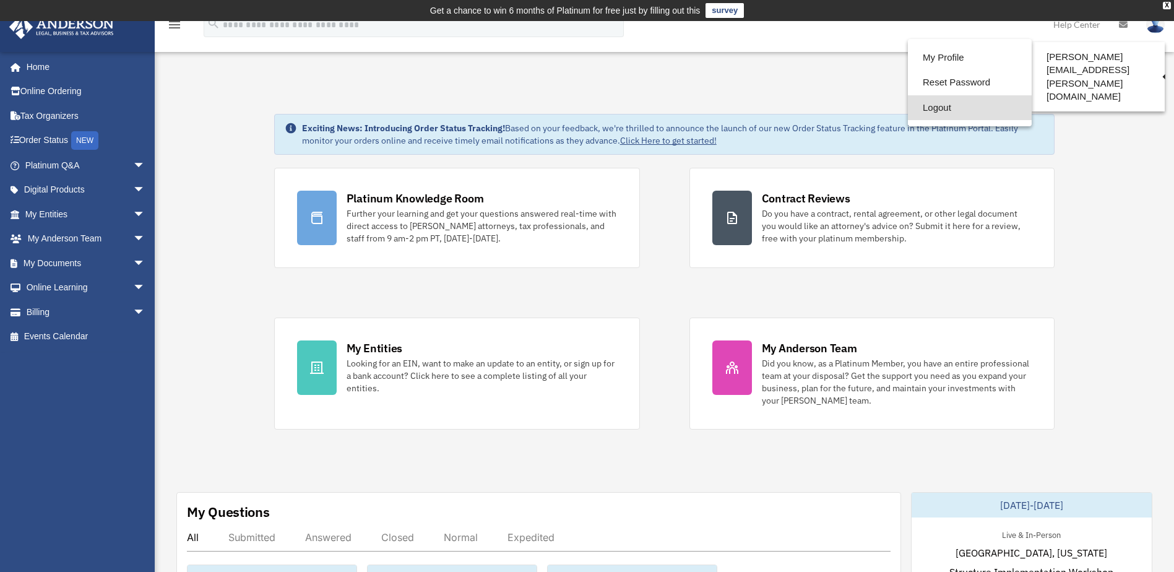
click at [939, 113] on link "Logout" at bounding box center [970, 107] width 124 height 25
